Goal: Task Accomplishment & Management: Manage account settings

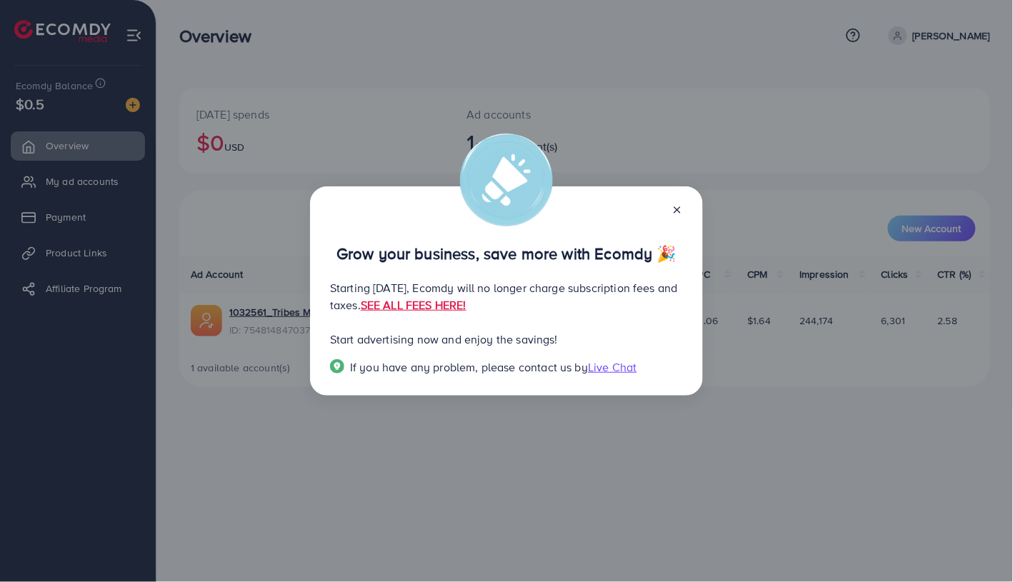
click at [674, 211] on icon at bounding box center [676, 209] width 11 height 11
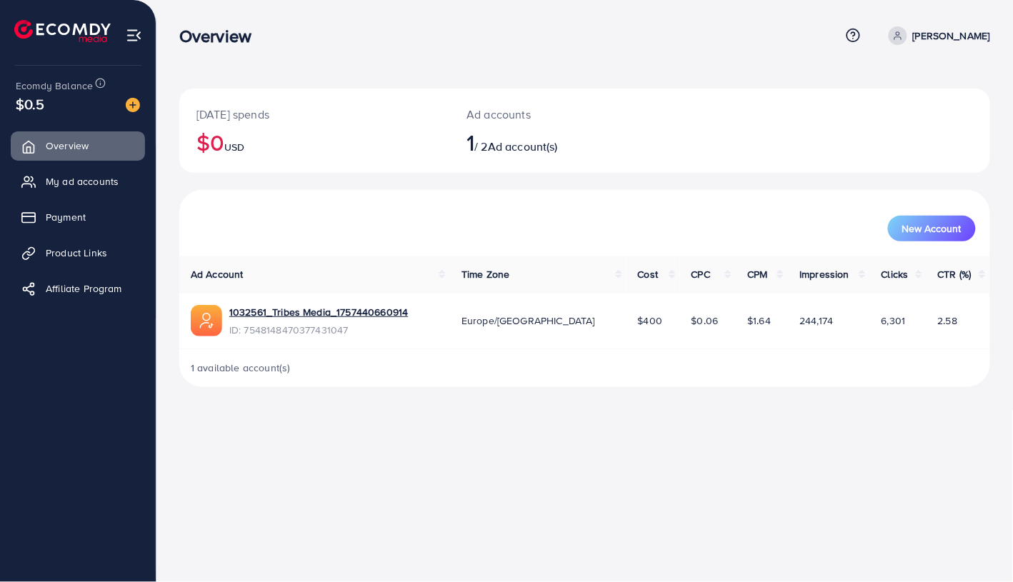
click at [1012, 519] on html "Overview Help Center Contact Support Term and policy About Us [PERSON_NAME] Pro…" at bounding box center [506, 291] width 1013 height 582
click at [665, 226] on div "New Account" at bounding box center [585, 229] width 782 height 26
click at [381, 315] on link "1032561_Tribes Media_1757440660914" at bounding box center [318, 312] width 179 height 14
click at [929, 34] on p "[PERSON_NAME]" at bounding box center [951, 35] width 77 height 17
click at [660, 61] on div "[DATE] spends $0 USD Ad accounts 1 / 2 Ad account(s) New Account Ad Account Tim…" at bounding box center [584, 205] width 856 height 410
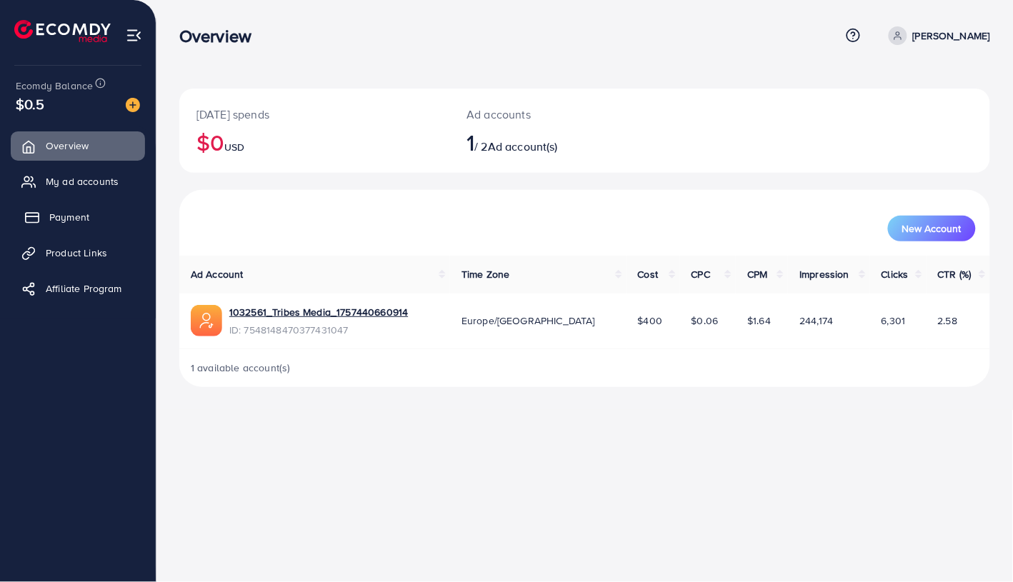
click at [70, 224] on link "Payment" at bounding box center [78, 217] width 134 height 29
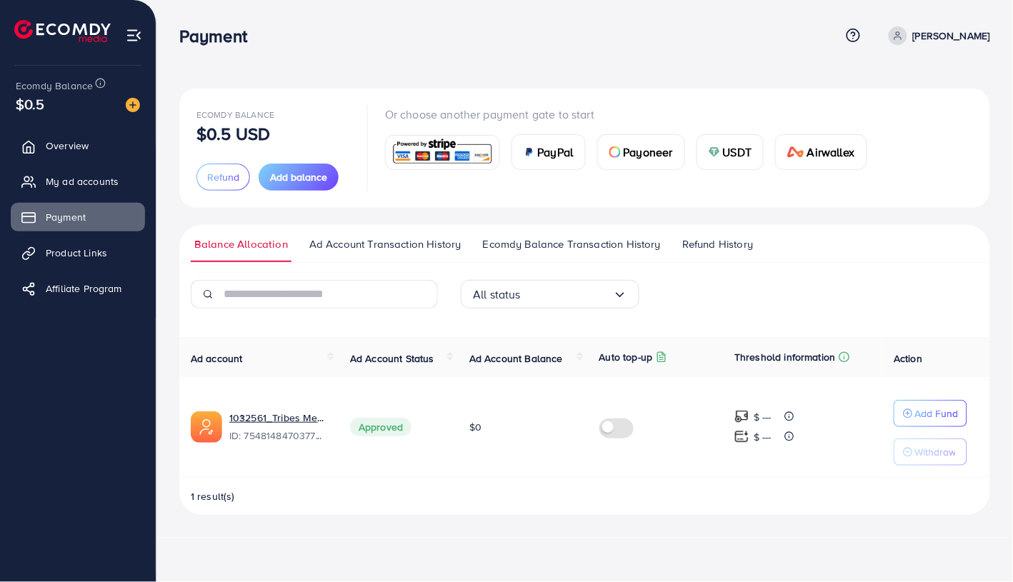
click at [392, 249] on span "Ad Account Transaction History" at bounding box center [385, 244] width 152 height 16
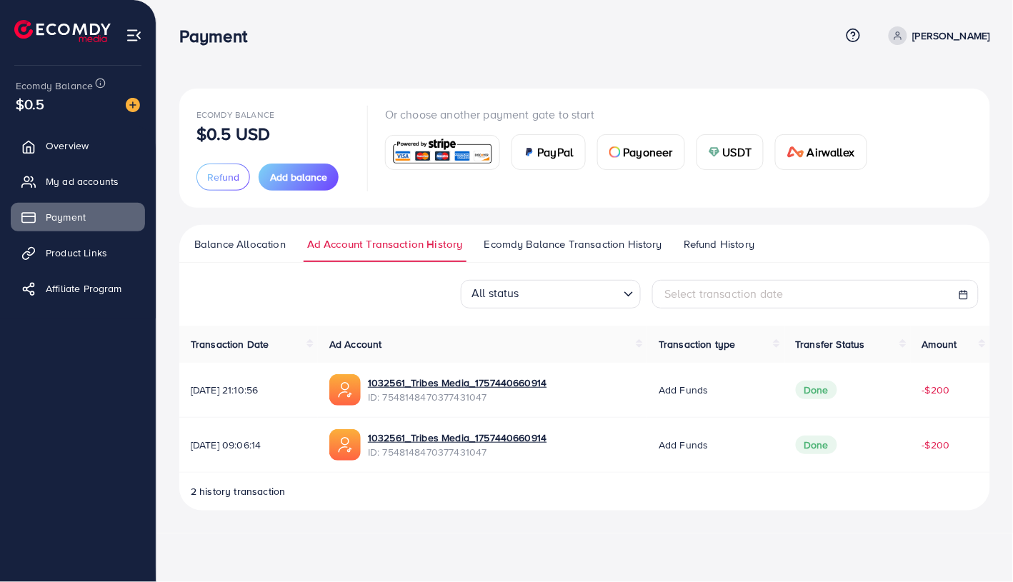
click at [822, 386] on span "Done" at bounding box center [817, 390] width 42 height 19
click at [678, 391] on span "Add funds" at bounding box center [682, 390] width 49 height 14
click at [818, 445] on span "Done" at bounding box center [817, 445] width 42 height 19
click at [826, 380] on td "Done" at bounding box center [847, 390] width 126 height 55
click at [824, 451] on span "Done" at bounding box center [817, 445] width 42 height 19
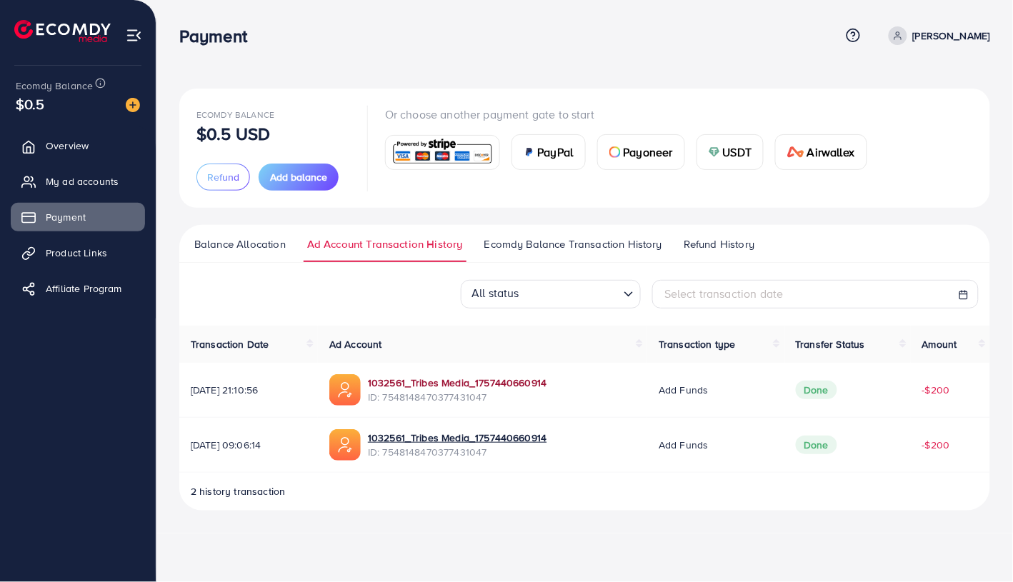
click at [502, 384] on link "1032561_Tribes Media_1757440660914" at bounding box center [457, 383] width 179 height 14
click at [626, 295] on icon "Search for option" at bounding box center [628, 294] width 14 height 14
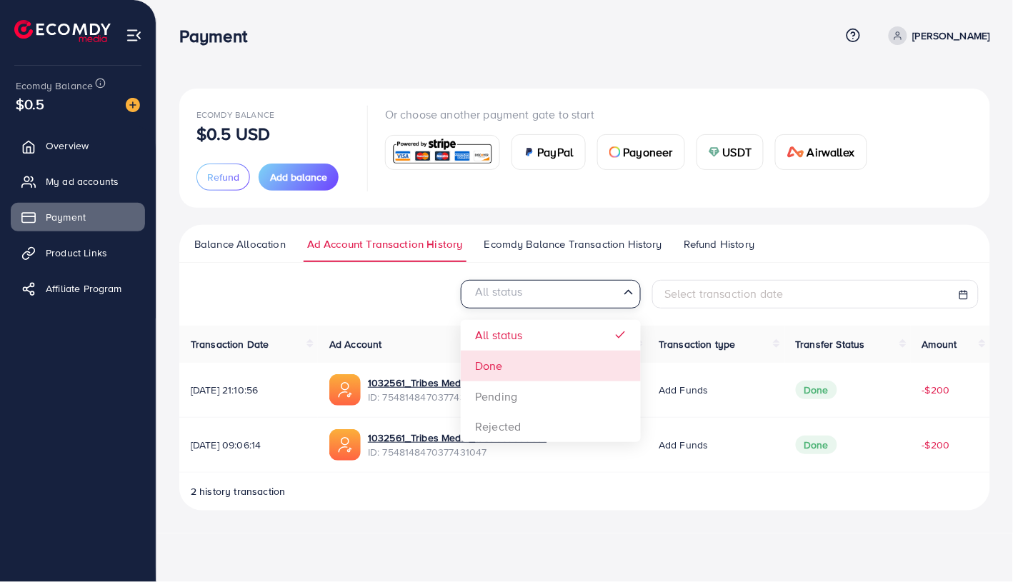
click at [561, 376] on div "All status Loading... All status Done Pending Rejected Select transaction date …" at bounding box center [584, 395] width 811 height 231
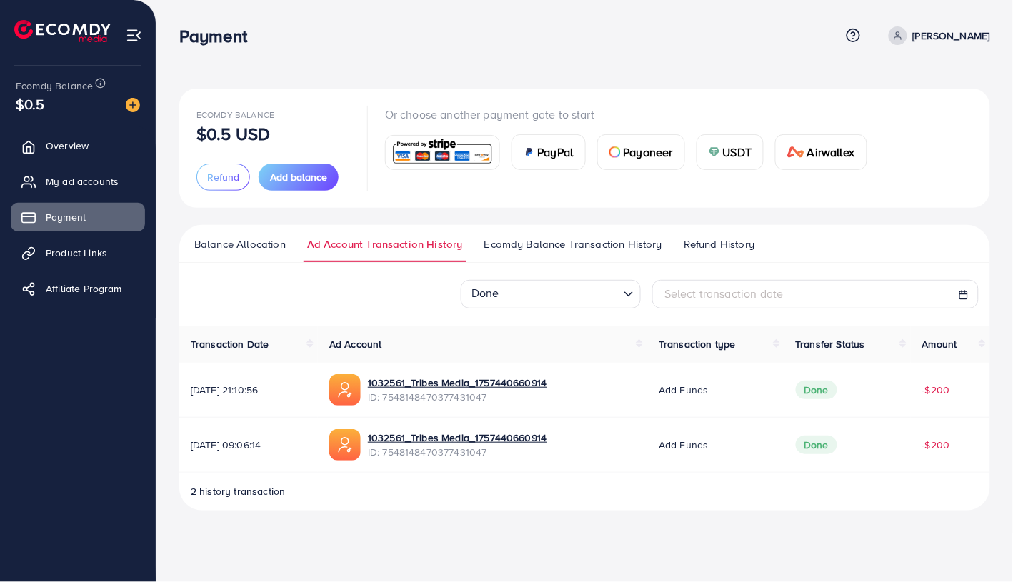
click at [701, 398] on td "Add funds" at bounding box center [715, 390] width 136 height 55
click at [701, 394] on span "Add funds" at bounding box center [682, 390] width 49 height 14
click at [816, 395] on span "Done" at bounding box center [817, 390] width 42 height 19
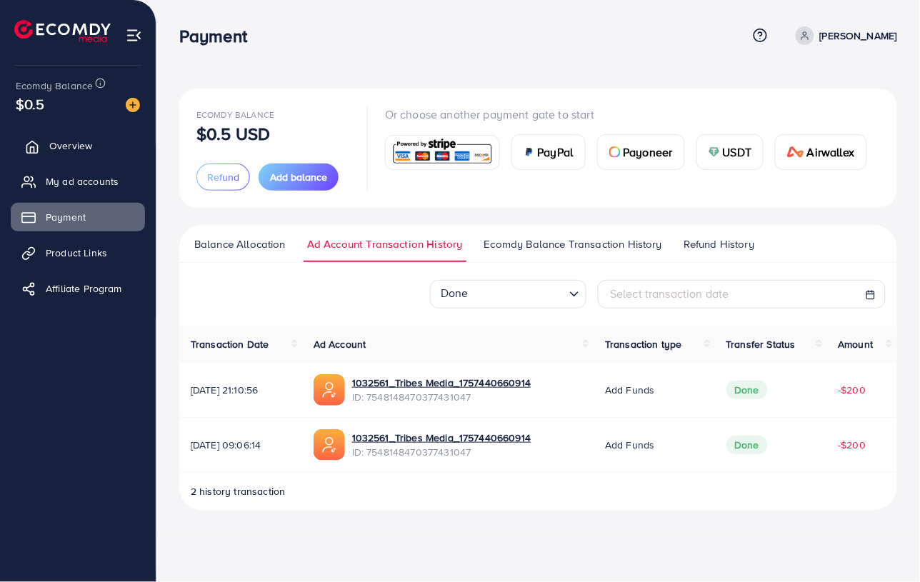
click at [69, 151] on span "Overview" at bounding box center [70, 146] width 43 height 14
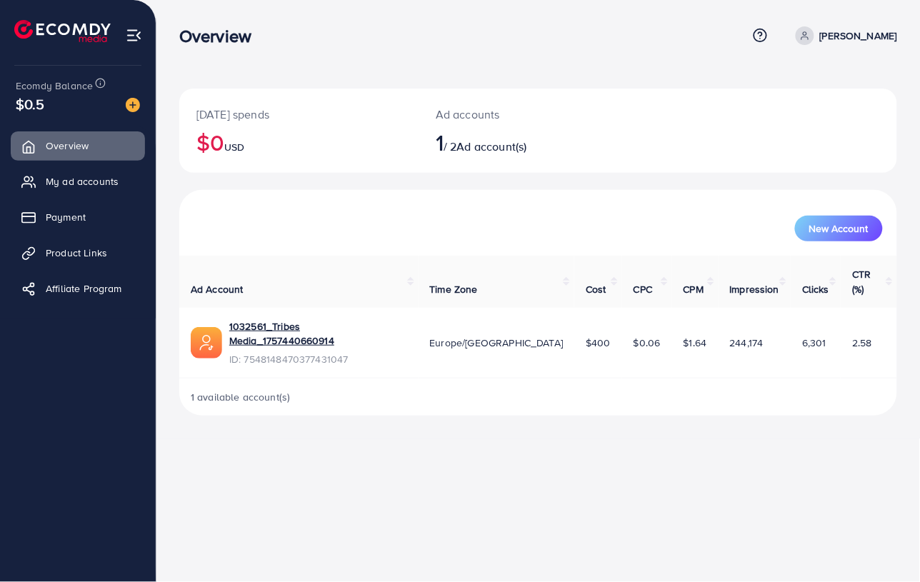
click at [128, 35] on img at bounding box center [134, 35] width 16 height 16
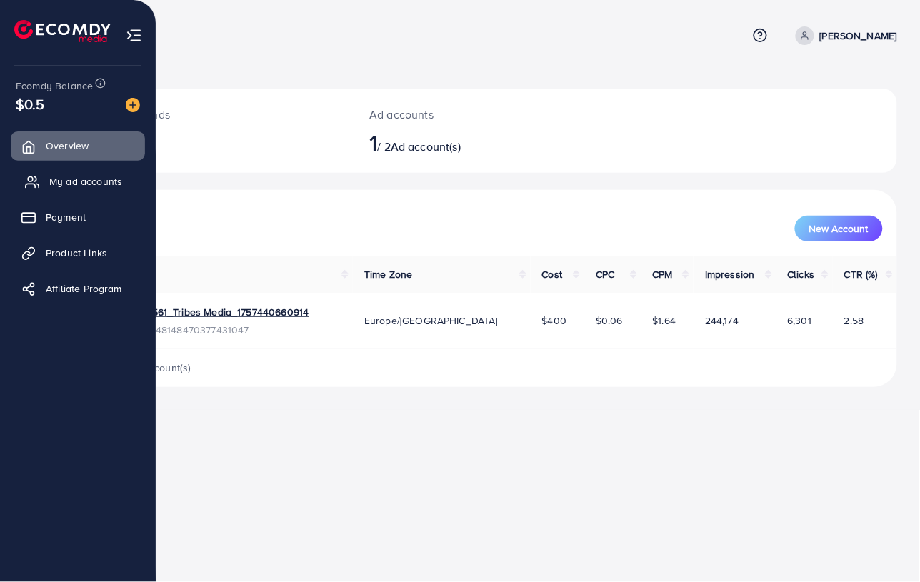
click at [91, 181] on span "My ad accounts" at bounding box center [85, 181] width 73 height 14
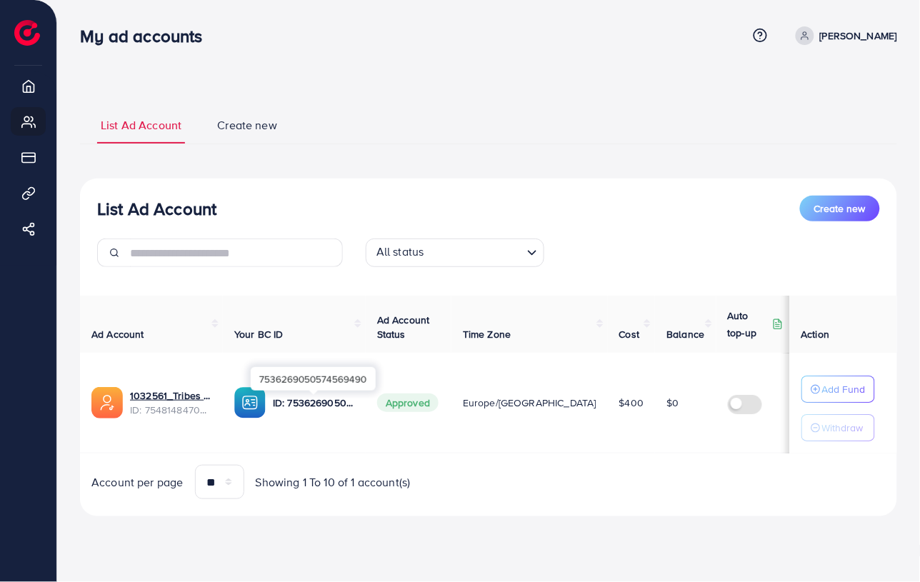
click at [316, 403] on p "ID: 7536269050574569490" at bounding box center [313, 402] width 81 height 17
click at [249, 406] on img at bounding box center [249, 402] width 31 height 31
click at [754, 36] on circle at bounding box center [760, 35] width 13 height 13
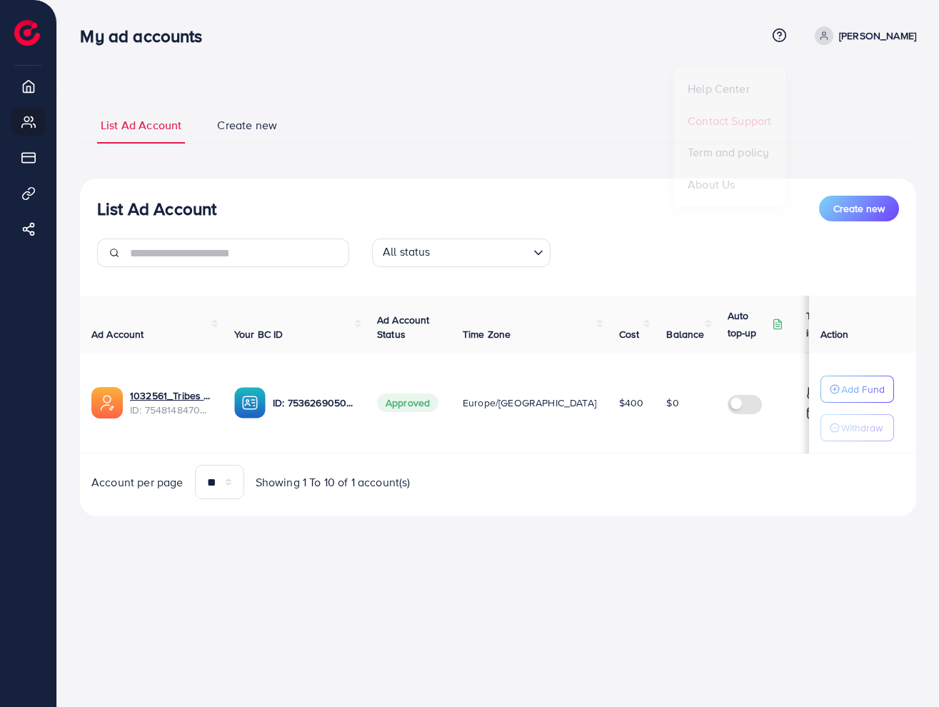
click at [701, 109] on span "Contact Support" at bounding box center [730, 112] width 84 height 17
click at [670, 165] on div "List Ad Account Create new List Ad Account Create new All status Loading... Ad …" at bounding box center [498, 311] width 836 height 411
click at [871, 427] on p "Withdraw" at bounding box center [861, 427] width 41 height 17
click at [871, 429] on p "Withdraw" at bounding box center [861, 427] width 41 height 17
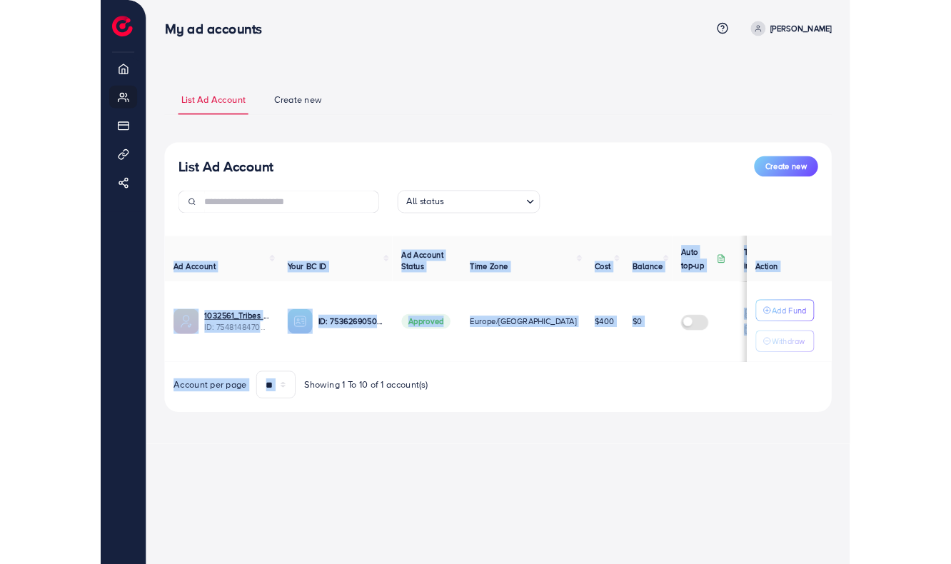
scroll to position [0, 23]
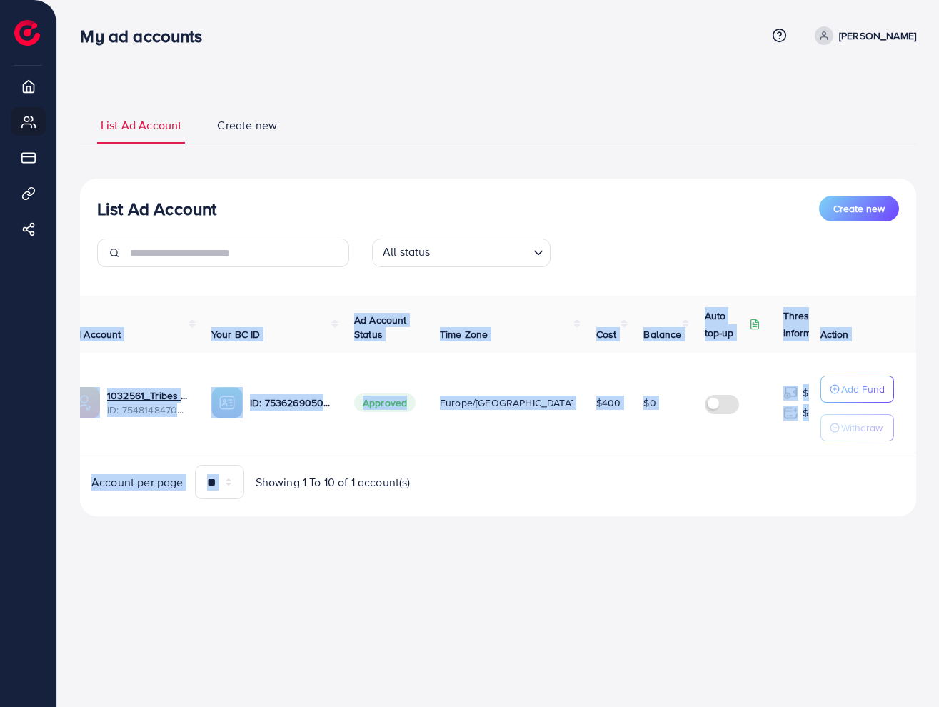
drag, startPoint x: 850, startPoint y: 458, endPoint x: 941, endPoint y: 456, distance: 91.5
click at [939, 456] on html "My ad accounts Help Center Contact Support Term and policy About Us [PERSON_NAM…" at bounding box center [469, 353] width 939 height 707
click at [783, 396] on img at bounding box center [790, 393] width 15 height 15
click at [783, 419] on img at bounding box center [790, 413] width 15 height 15
click at [783, 418] on img at bounding box center [790, 413] width 15 height 15
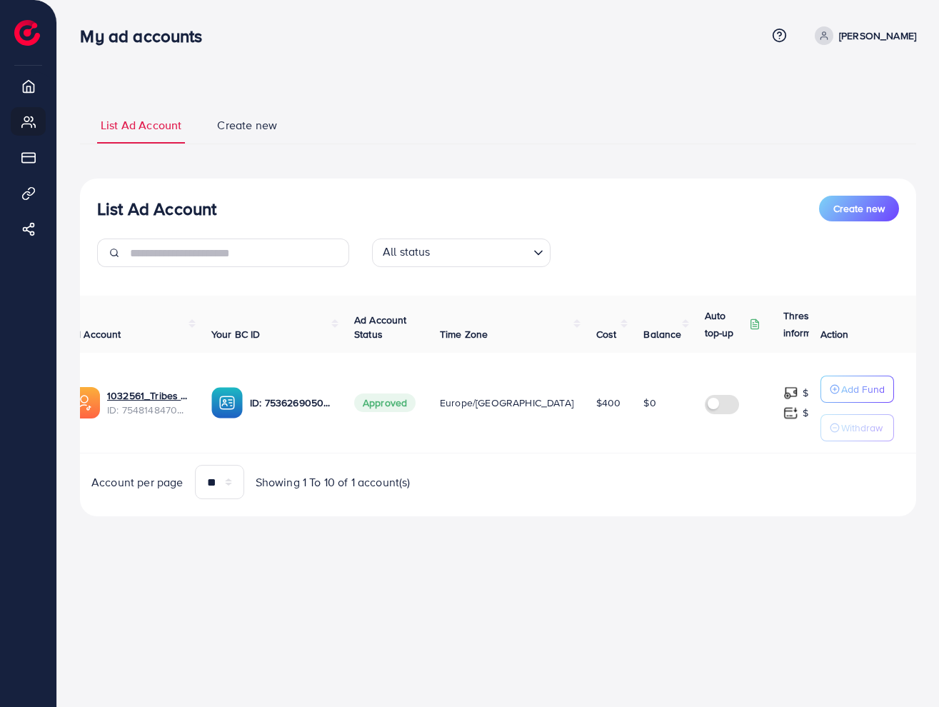
click at [772, 381] on td "$ --- $ ---" at bounding box center [825, 403] width 107 height 101
click at [772, 426] on td "$ --- $ ---" at bounding box center [825, 403] width 107 height 101
click at [585, 405] on td "$400" at bounding box center [609, 403] width 48 height 101
click at [510, 405] on td "Europe/[GEOGRAPHIC_DATA]" at bounding box center [506, 403] width 156 height 101
drag, startPoint x: 462, startPoint y: 406, endPoint x: 552, endPoint y: 406, distance: 90.0
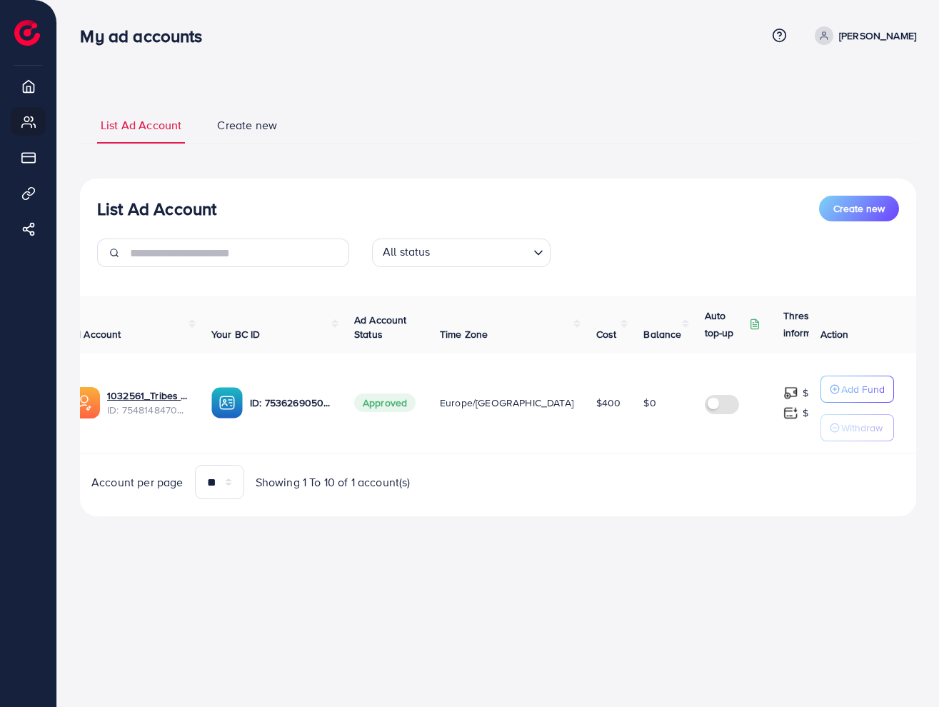
click at [463, 406] on span "Europe/[GEOGRAPHIC_DATA]" at bounding box center [507, 403] width 134 height 14
click at [585, 406] on td "$400" at bounding box center [609, 403] width 48 height 101
click at [596, 398] on span "$400" at bounding box center [608, 403] width 25 height 14
click at [585, 373] on td "$400" at bounding box center [609, 403] width 48 height 101
click at [773, 39] on icon at bounding box center [779, 35] width 15 height 15
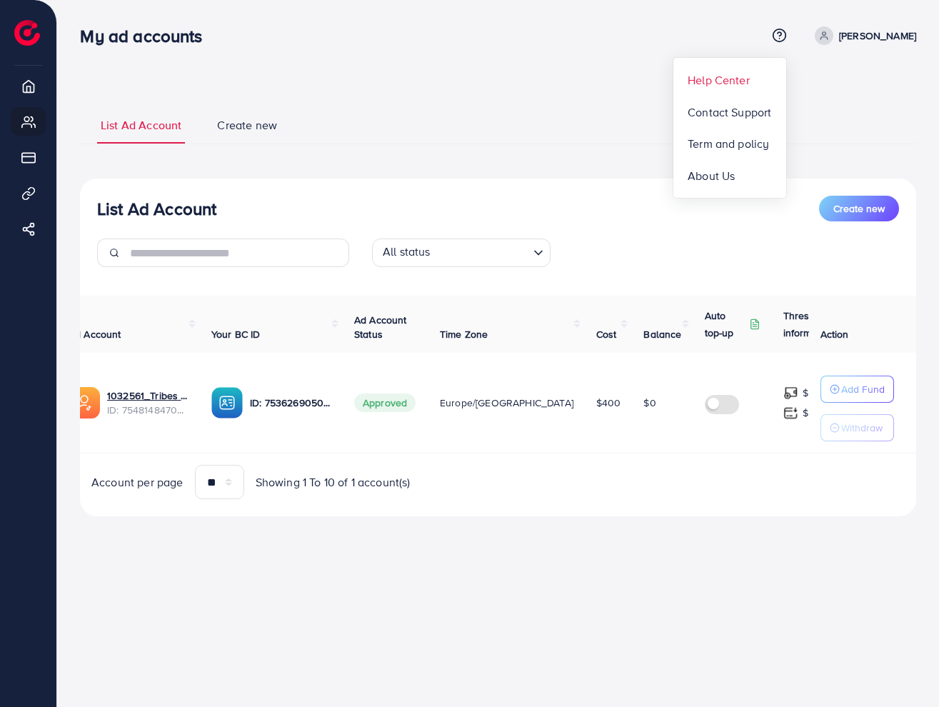
click at [715, 80] on span "Help Center" at bounding box center [719, 79] width 62 height 17
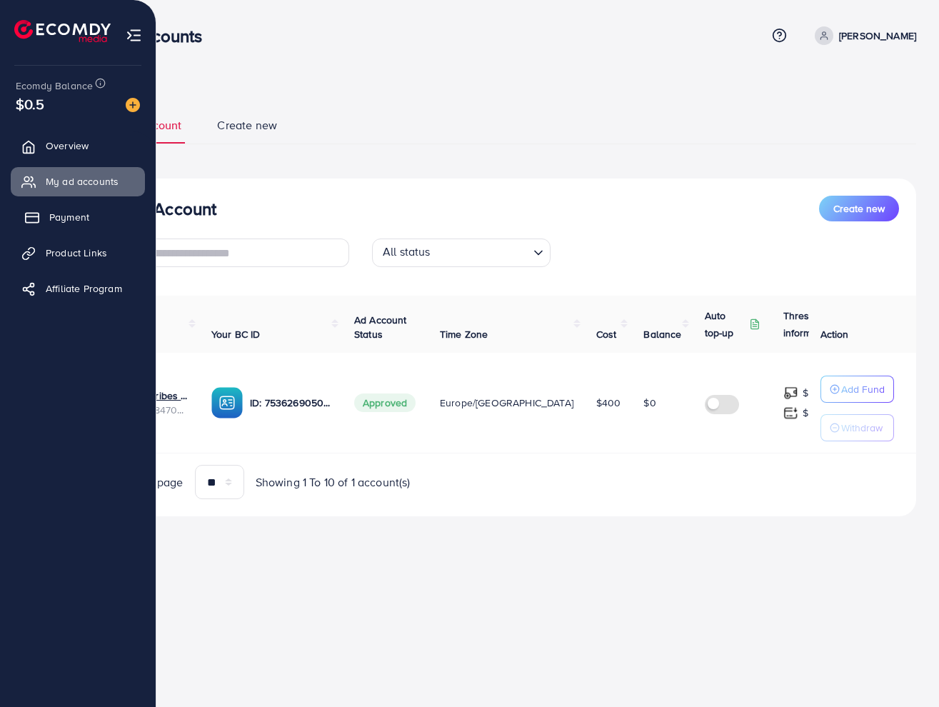
click at [53, 227] on link "Payment" at bounding box center [78, 217] width 134 height 29
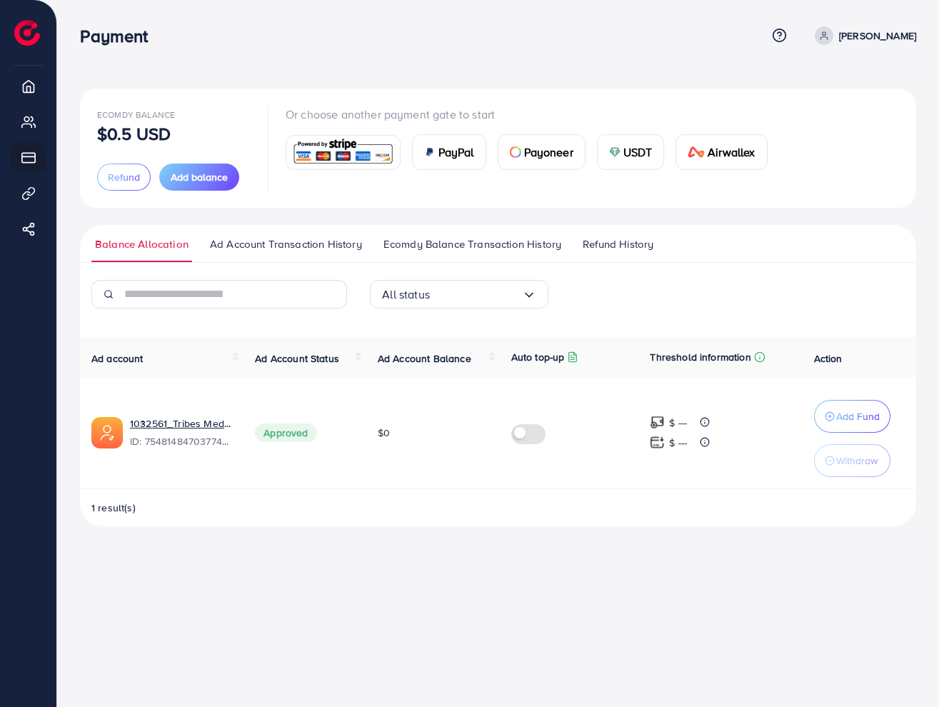
click at [656, 421] on img at bounding box center [657, 422] width 15 height 15
click at [266, 251] on link "Ad Account Transaction History" at bounding box center [285, 249] width 159 height 26
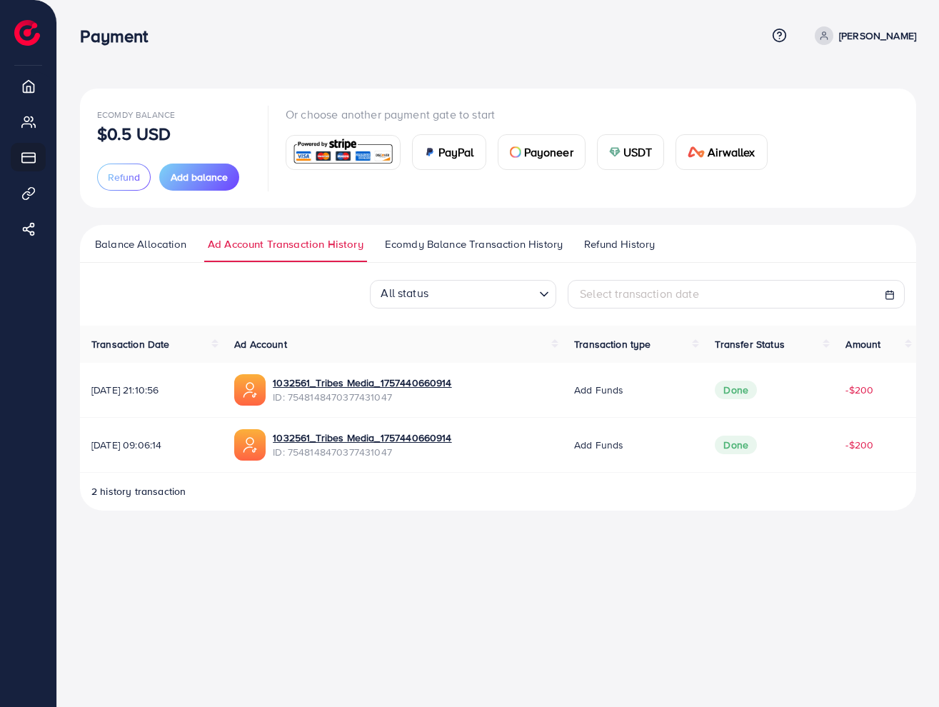
click at [858, 391] on span "-$200" at bounding box center [860, 390] width 28 height 14
click at [863, 390] on span "-$200" at bounding box center [860, 390] width 28 height 14
drag, startPoint x: 859, startPoint y: 451, endPoint x: 862, endPoint y: 423, distance: 28.0
click at [859, 451] on span "-$200" at bounding box center [860, 445] width 28 height 14
click at [862, 393] on span "-$200" at bounding box center [860, 390] width 28 height 14
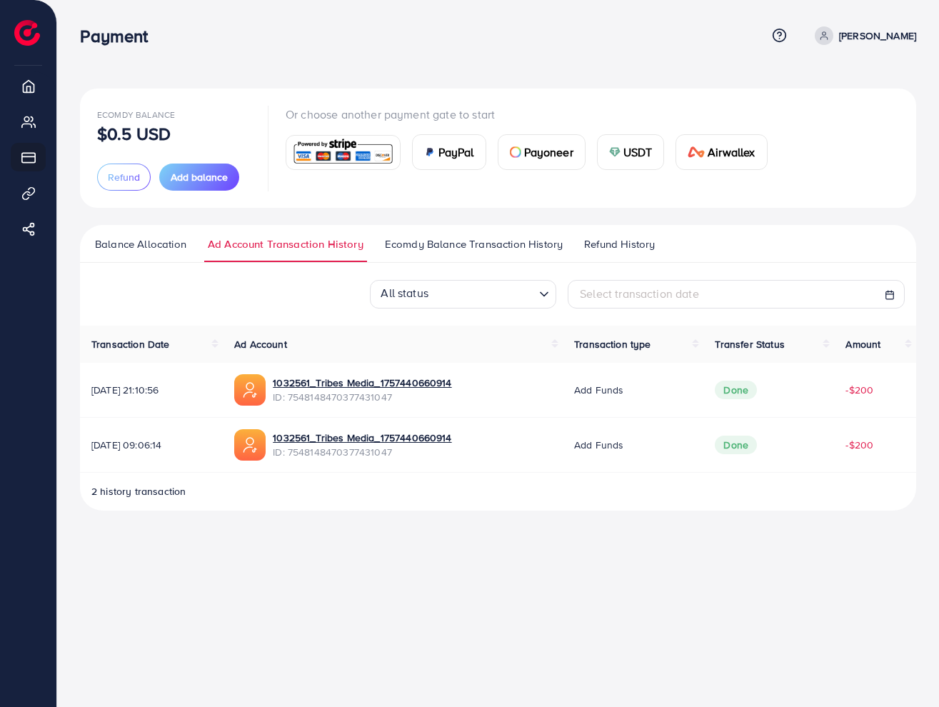
click at [906, 342] on th "Amount" at bounding box center [875, 344] width 82 height 37
click at [911, 346] on th "Amount" at bounding box center [875, 344] width 82 height 37
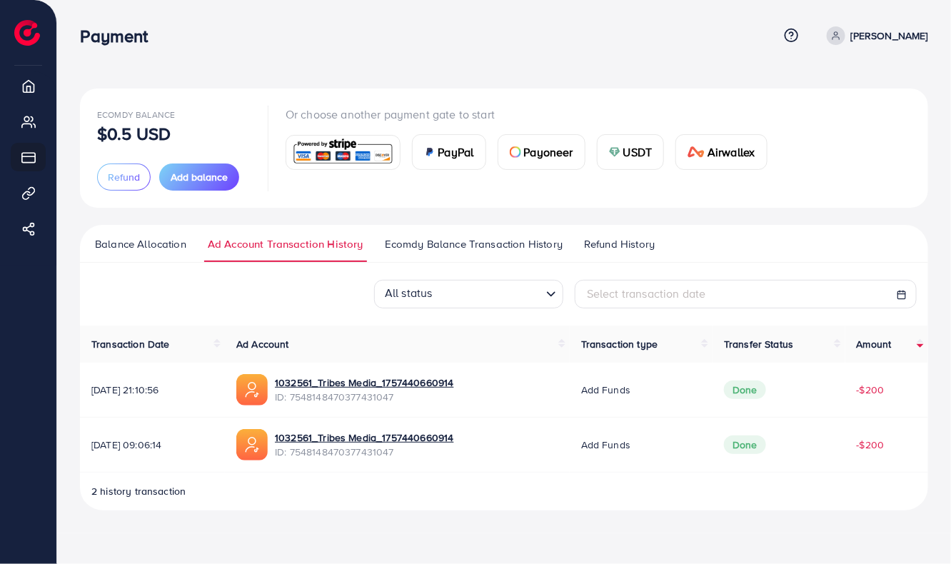
click at [150, 393] on span "[DATE] 21:10:56" at bounding box center [152, 390] width 122 height 14
click at [149, 448] on span "[DATE] 09:06:14" at bounding box center [152, 445] width 122 height 14
